Goal: Navigation & Orientation: Find specific page/section

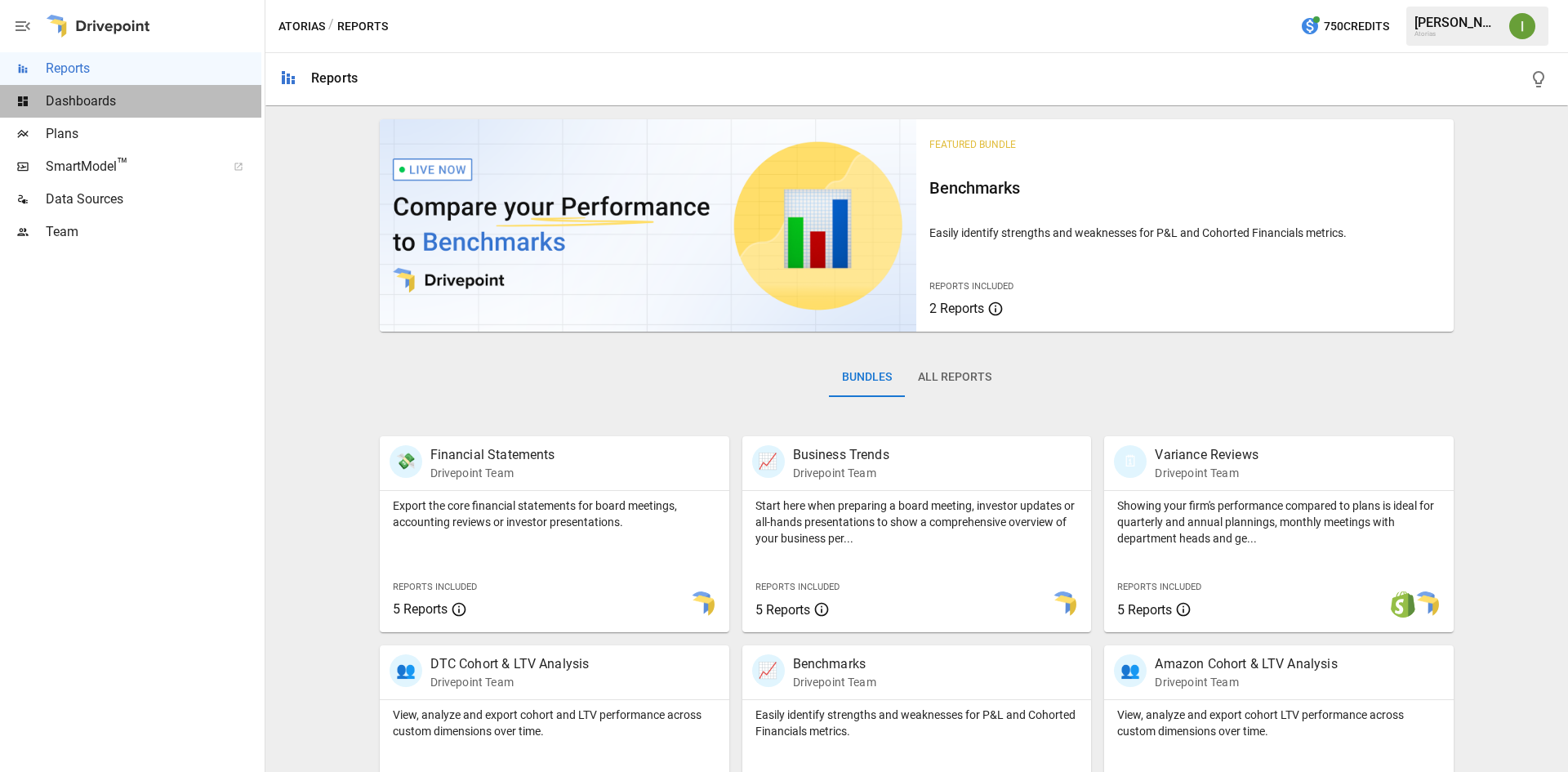
click at [93, 100] on span "Dashboards" at bounding box center [153, 101] width 215 height 20
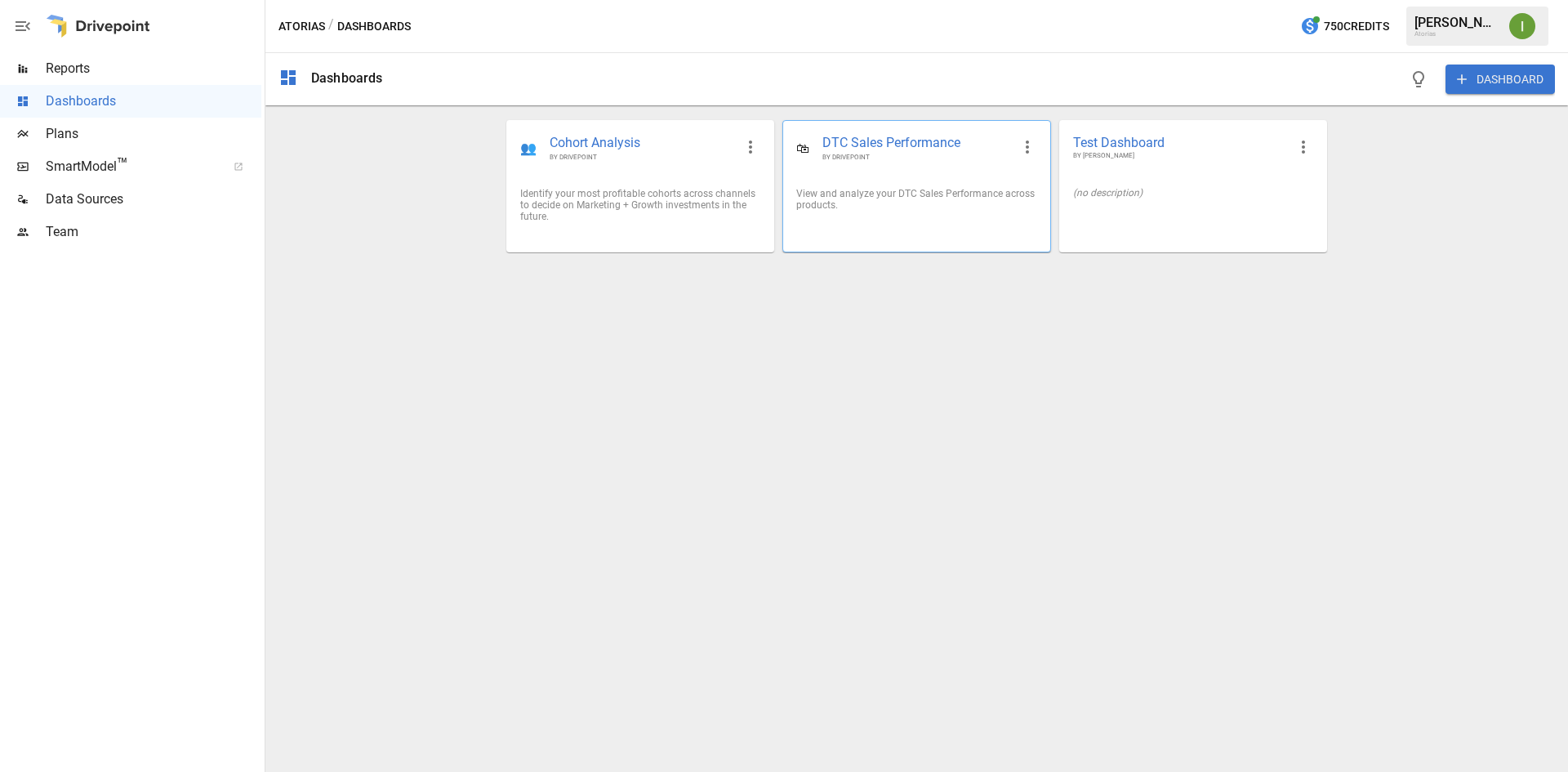
click at [909, 168] on div "🛍 DTC Sales Performance BY DRIVEPOINT" at bounding box center [916, 147] width 266 height 54
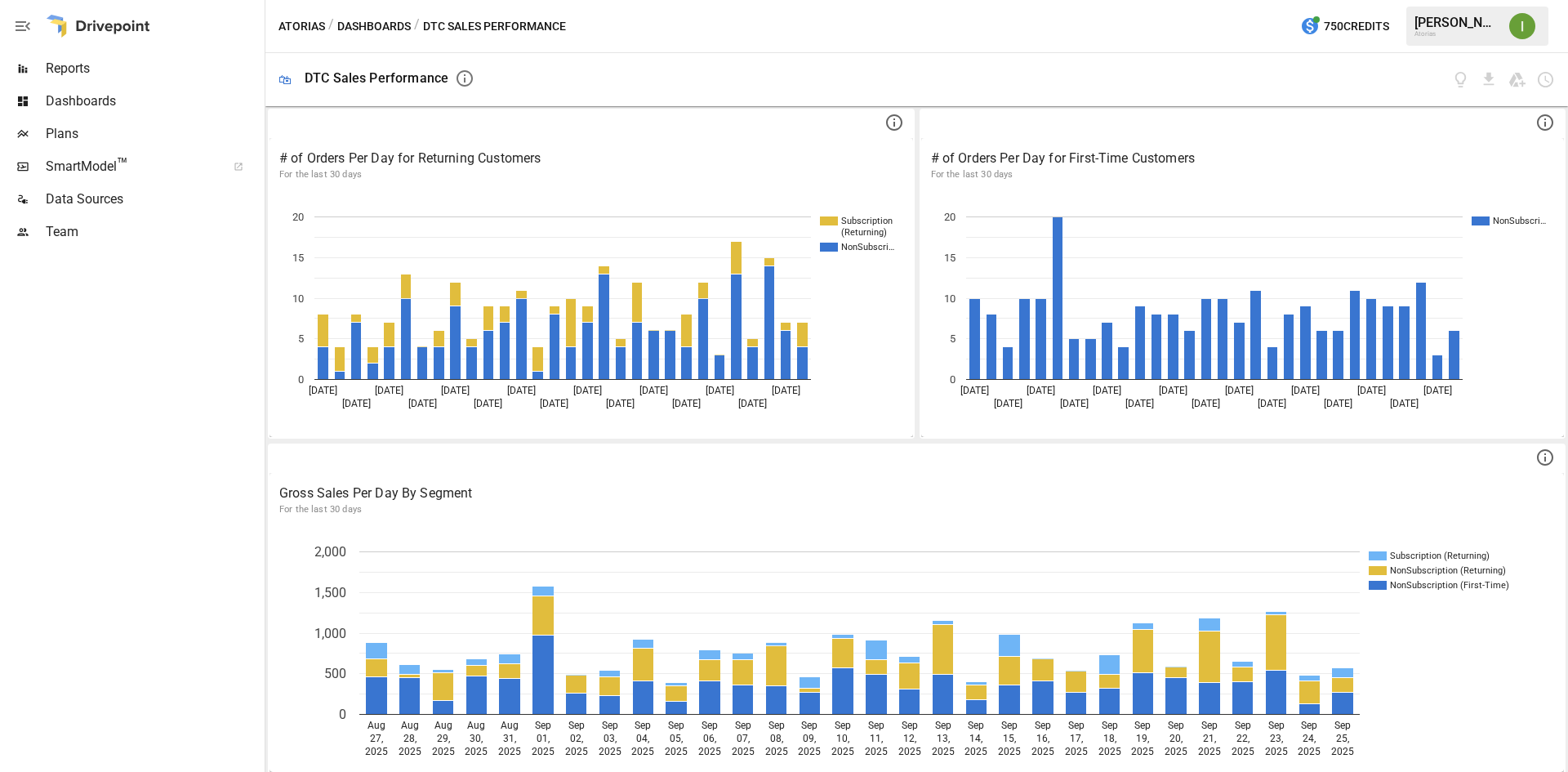
click at [119, 28] on div at bounding box center [97, 26] width 104 height 53
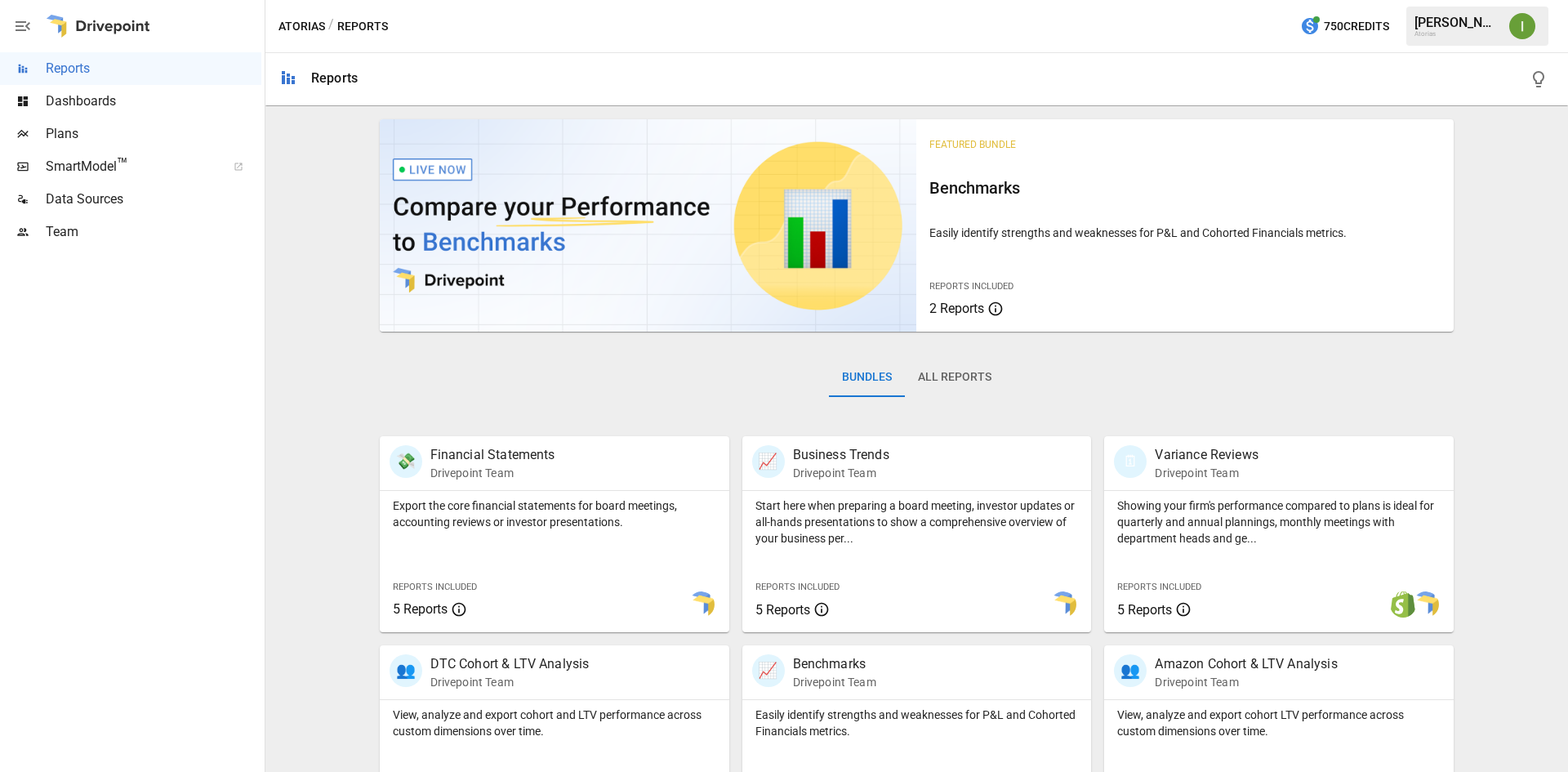
click at [1509, 319] on div "Featured Bundle Benchmarks Easily identify strengths and weaknesses for P&L and…" at bounding box center [917, 582] width 1290 height 937
click at [58, 240] on span "Team" at bounding box center [153, 232] width 215 height 20
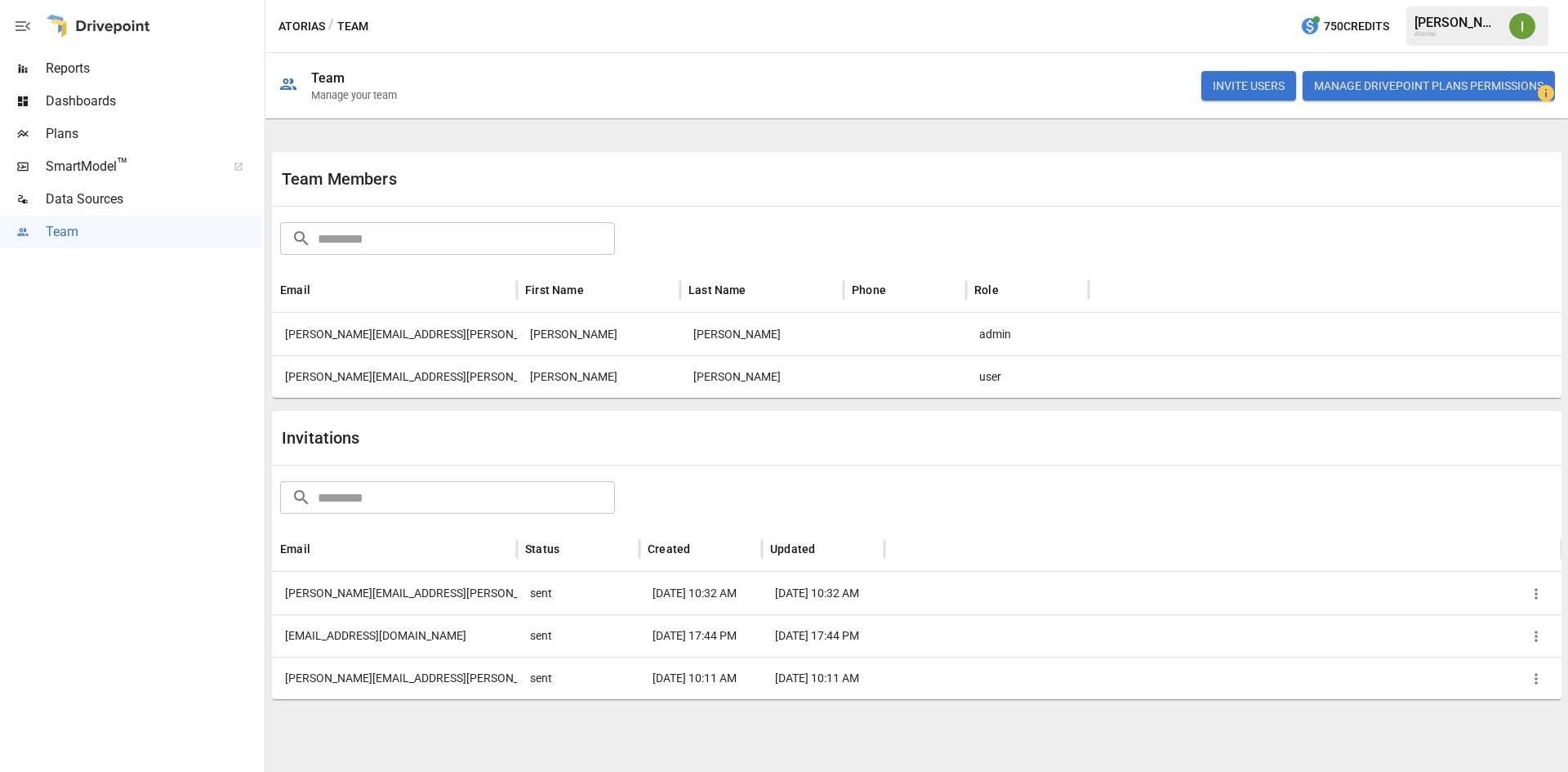
click at [117, 72] on span "Reports" at bounding box center [153, 68] width 215 height 20
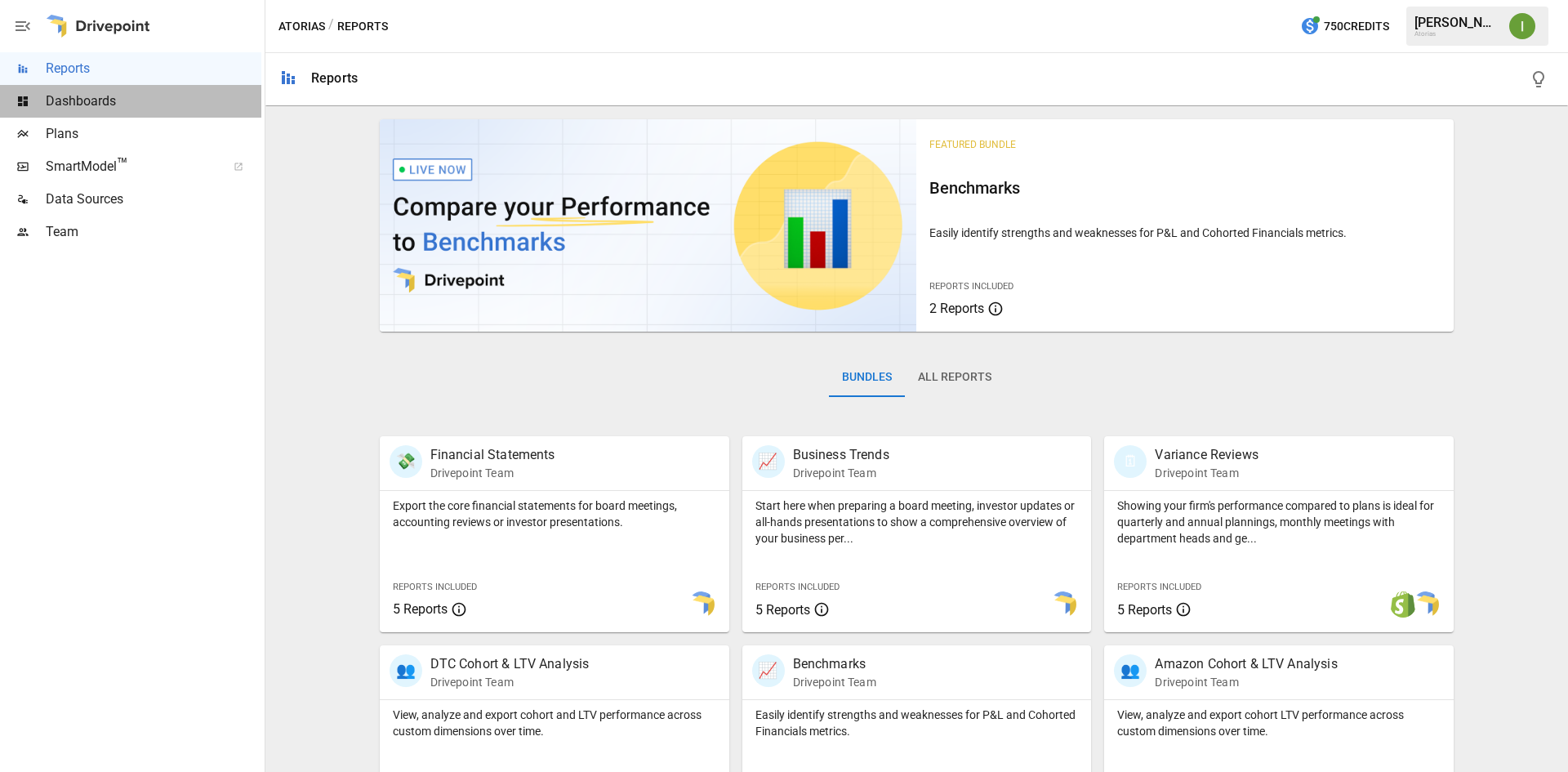
click at [117, 99] on span "Dashboards" at bounding box center [153, 101] width 215 height 20
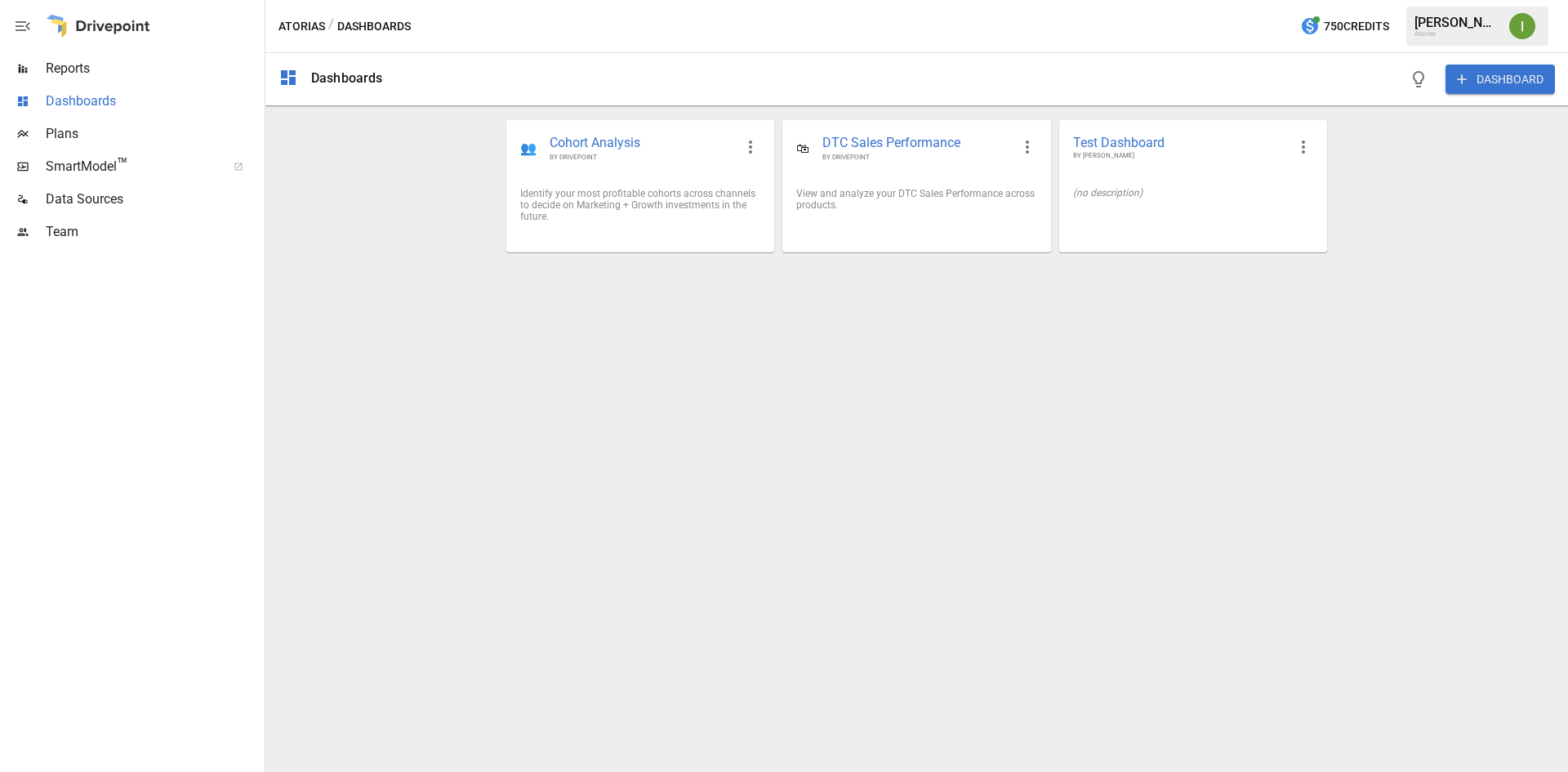
click at [104, 86] on div "Dashboards" at bounding box center [130, 102] width 261 height 33
click at [106, 76] on span "Reports" at bounding box center [153, 68] width 215 height 20
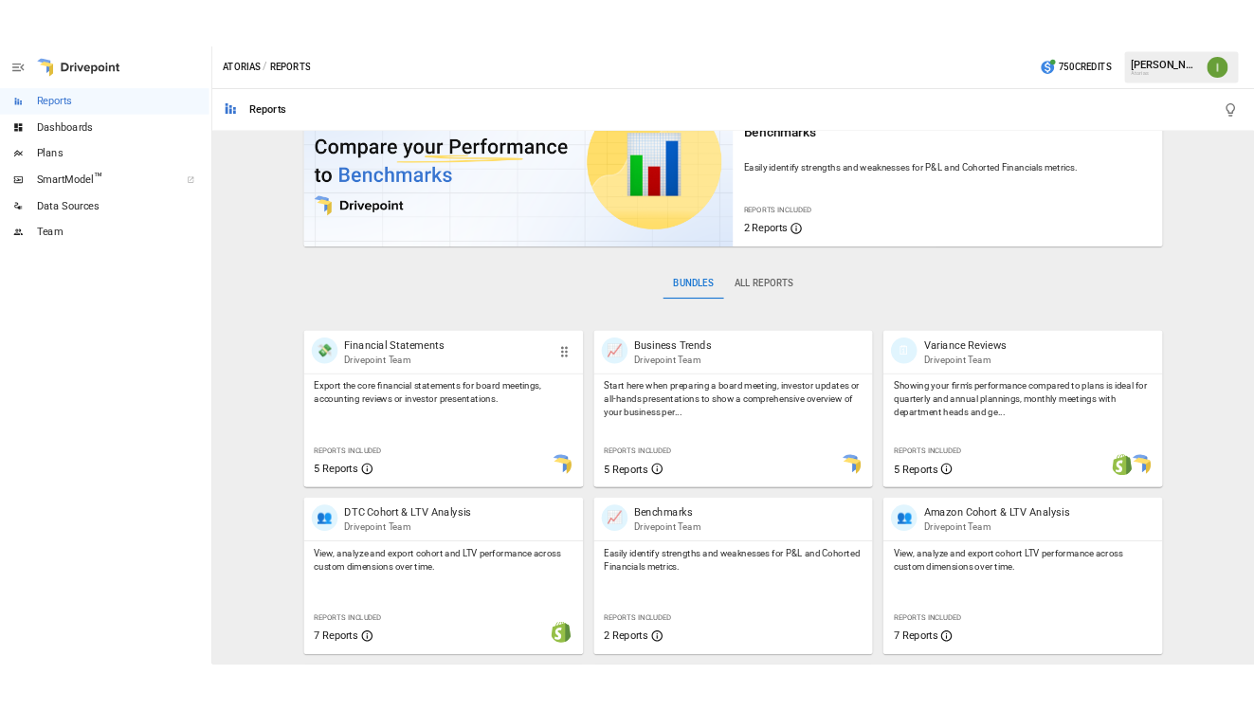
scroll to position [190, 0]
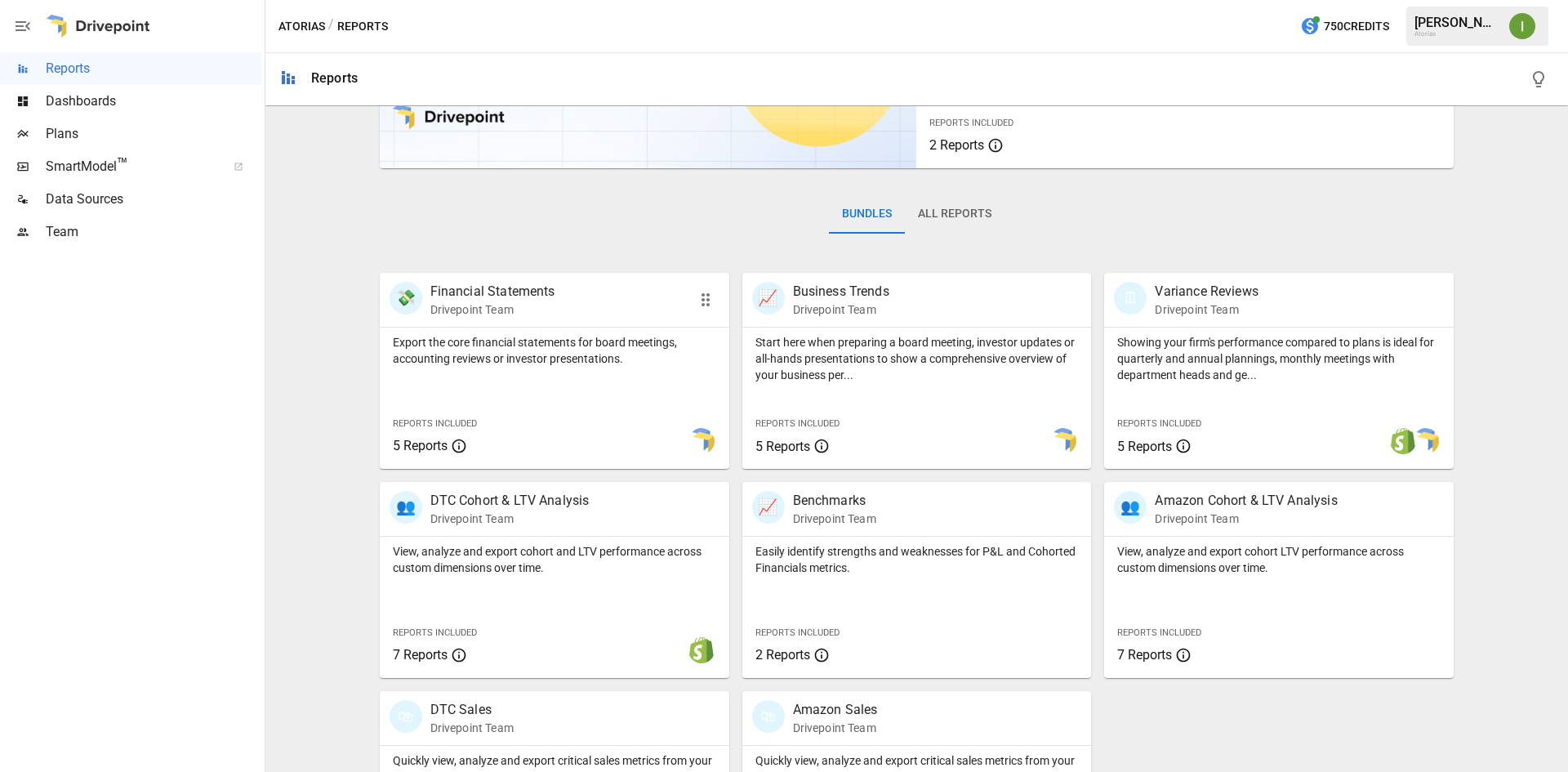
click at [503, 302] on p "Drivepoint Team" at bounding box center [493, 309] width 125 height 16
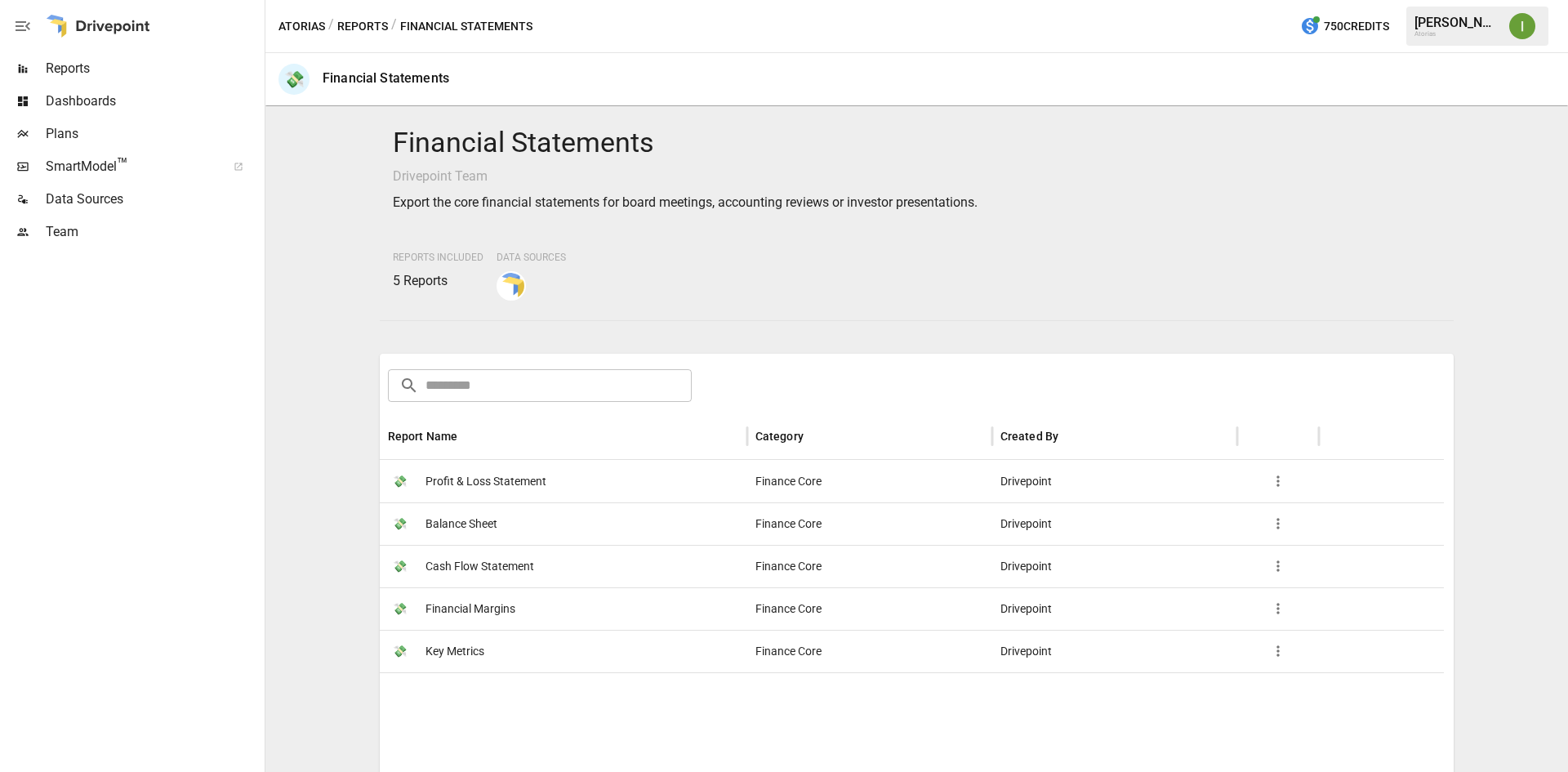
click at [69, 135] on span "Plans" at bounding box center [153, 134] width 215 height 20
